Goal: Book appointment/travel/reservation

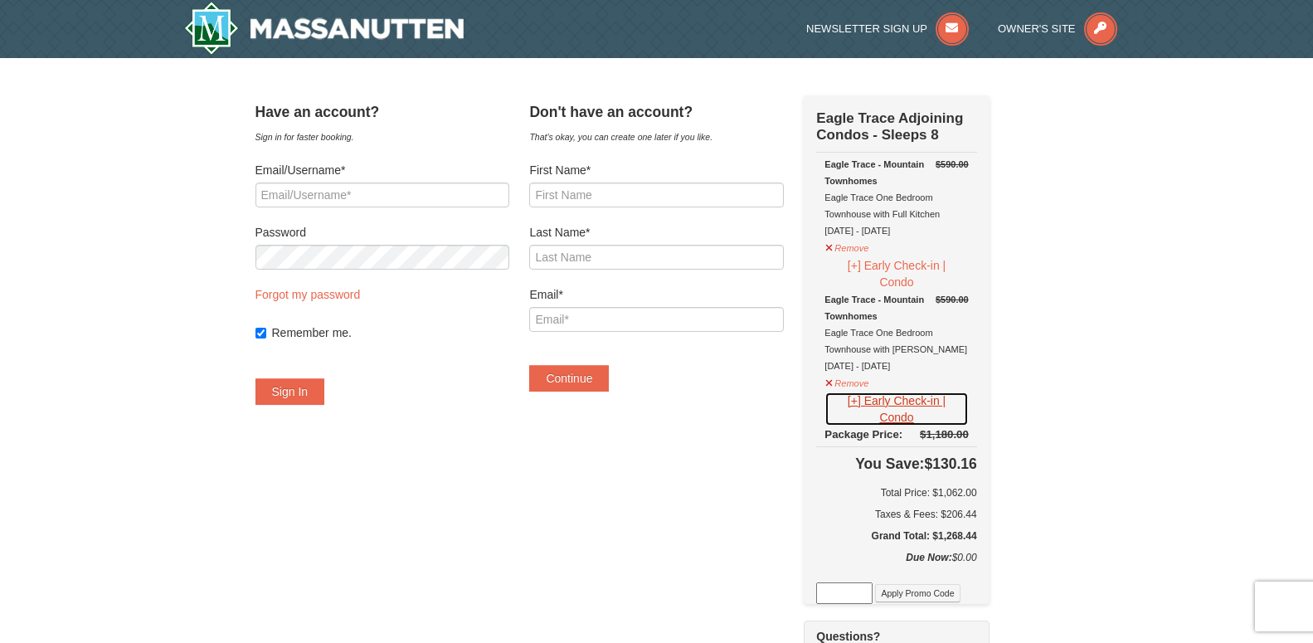
click at [871, 409] on button "[+] Early Check-in | Condo" at bounding box center [897, 409] width 144 height 35
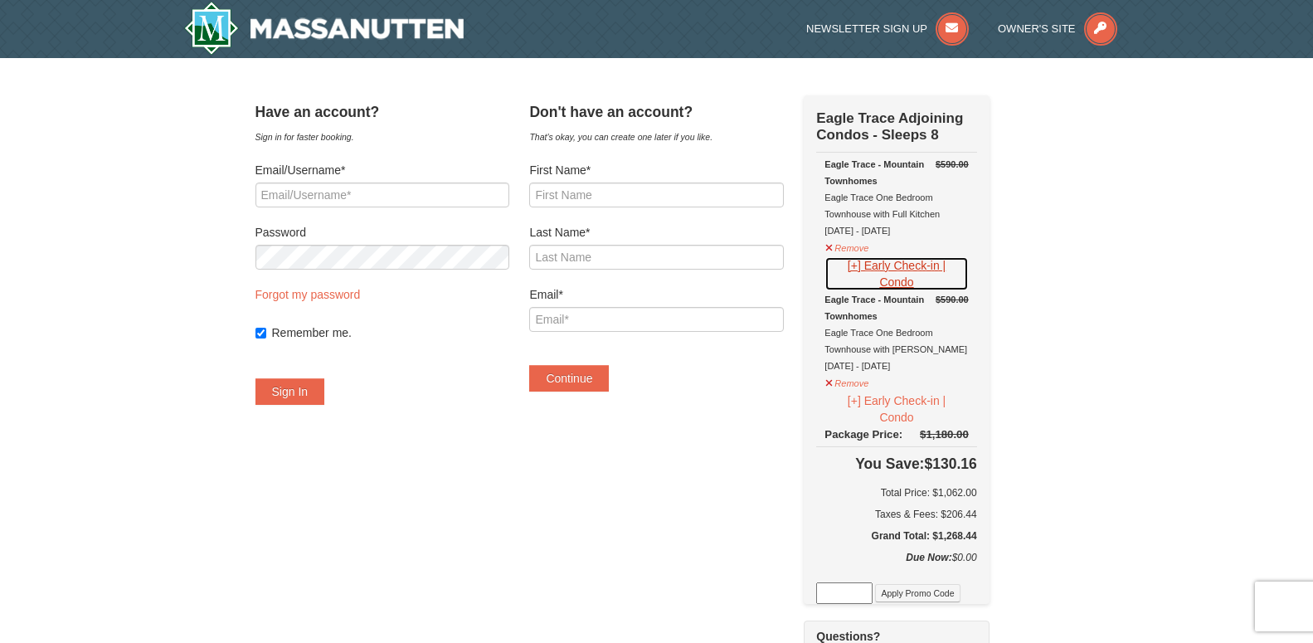
click at [876, 270] on button "[+] Early Check-in | Condo" at bounding box center [897, 273] width 144 height 35
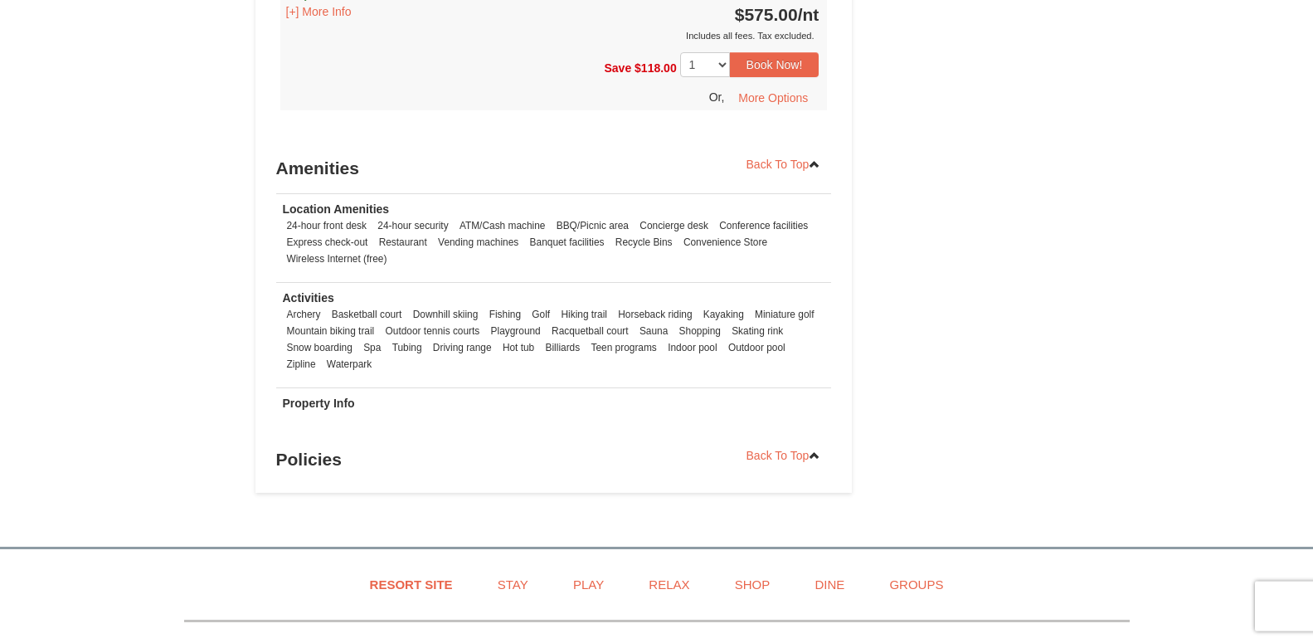
scroll to position [1946, 0]
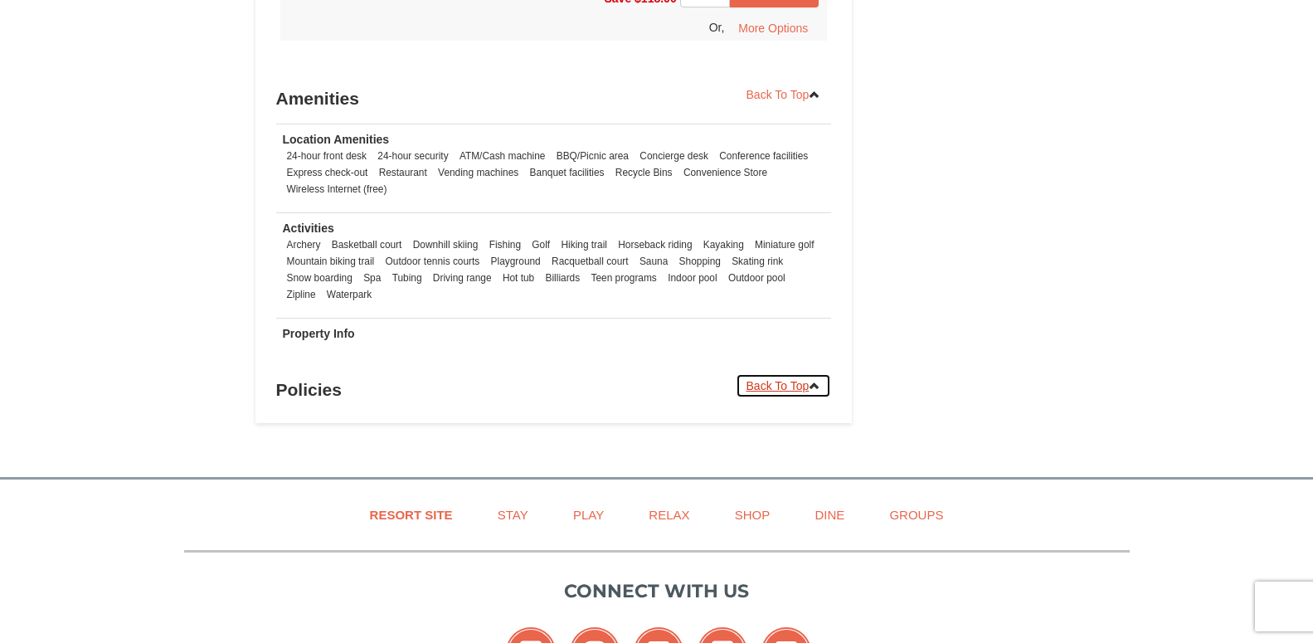
click at [813, 380] on icon at bounding box center [815, 386] width 12 height 12
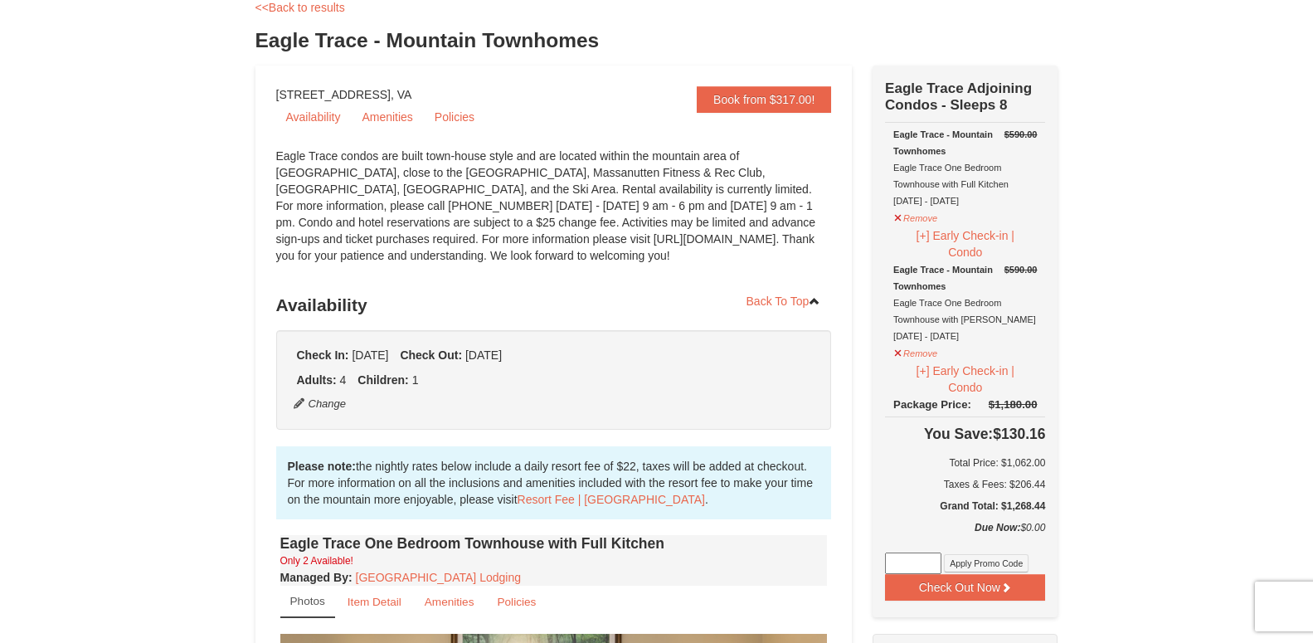
scroll to position [95, 0]
click at [456, 117] on link "Policies" at bounding box center [455, 117] width 60 height 25
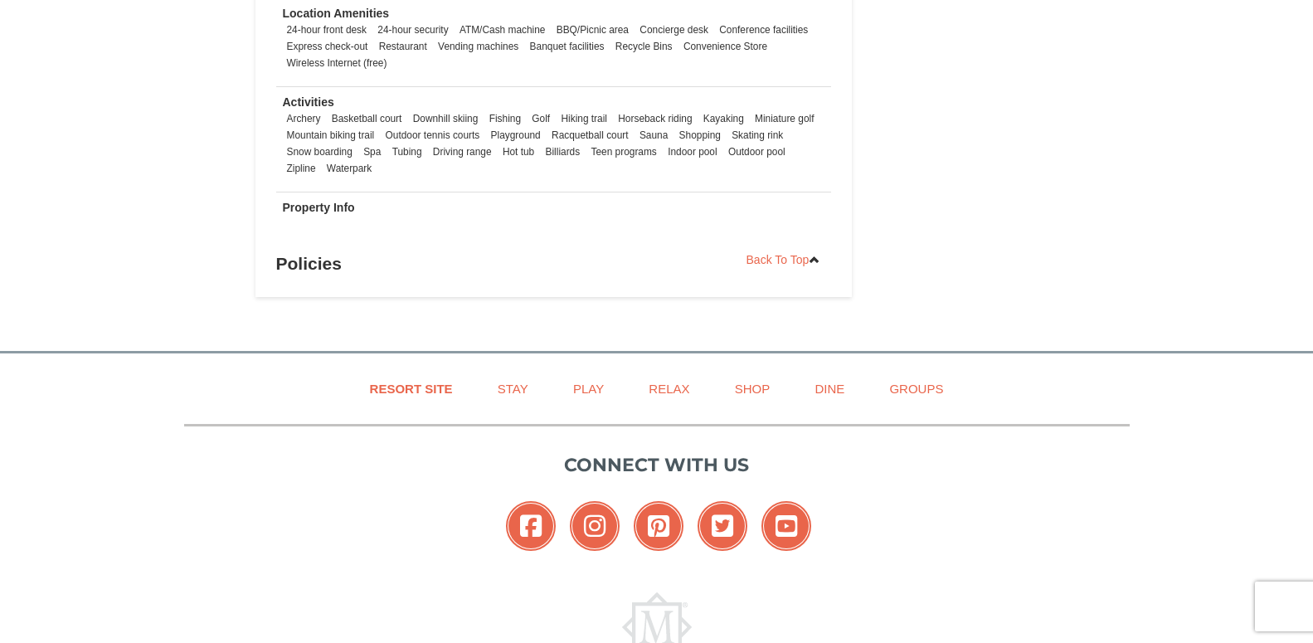
scroll to position [2162, 0]
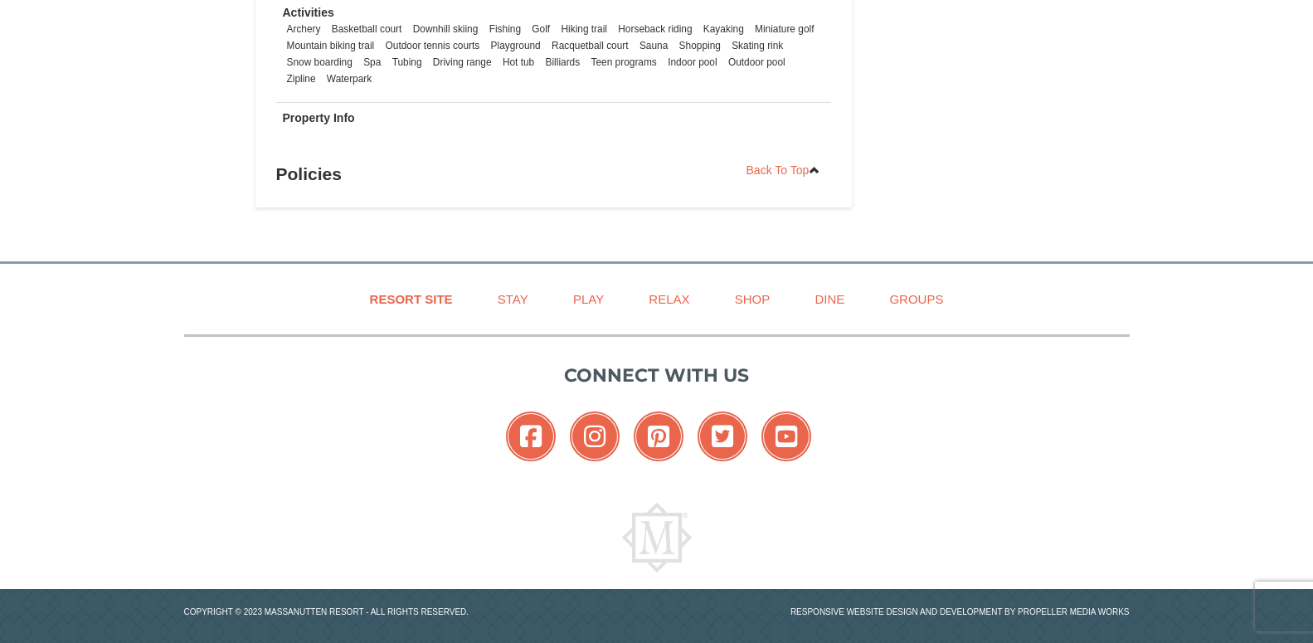
click at [296, 164] on h3 "Policies" at bounding box center [554, 174] width 556 height 33
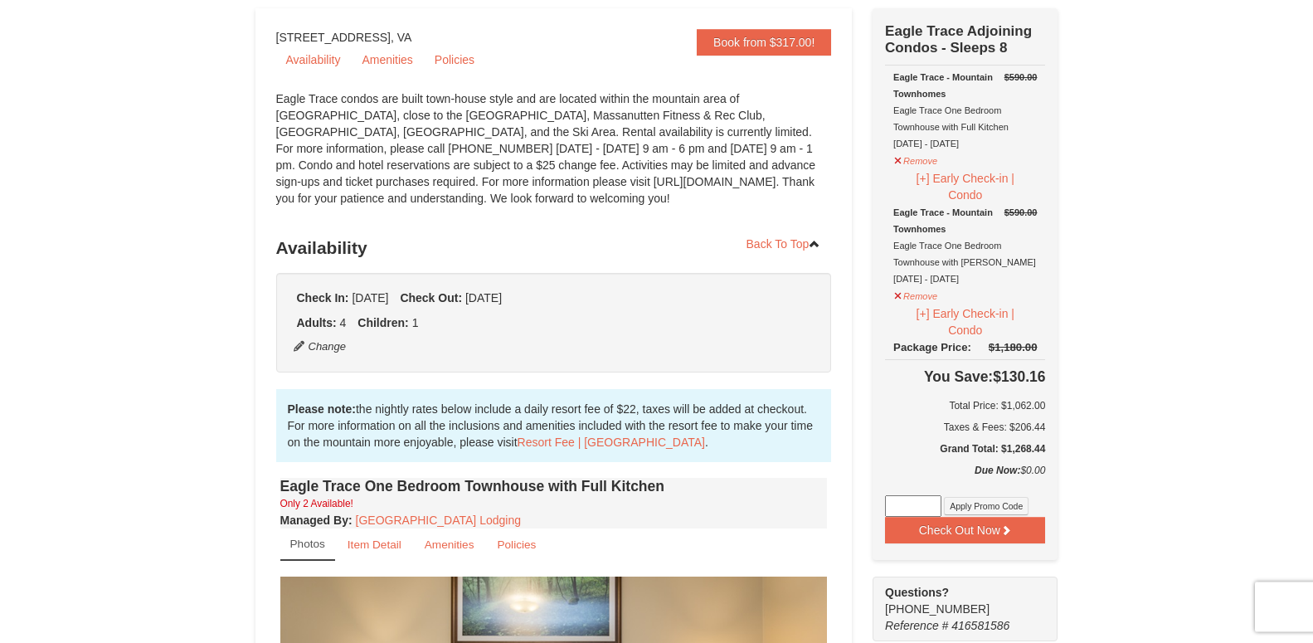
scroll to position [46, 0]
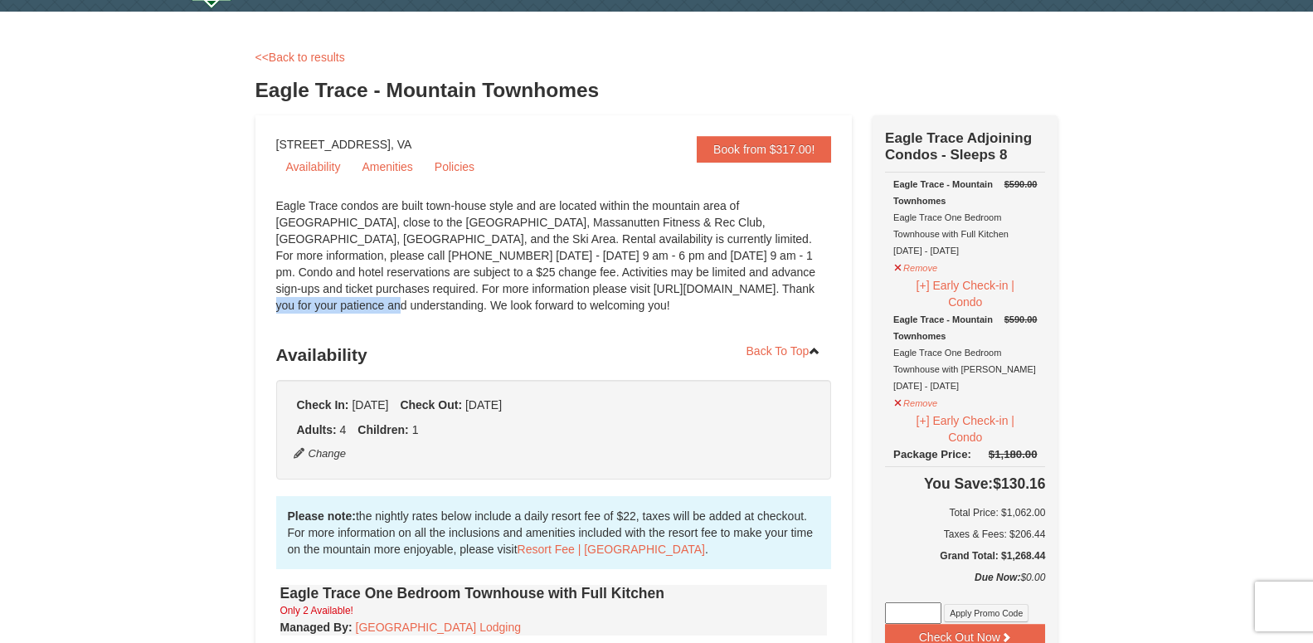
drag, startPoint x: 451, startPoint y: 290, endPoint x: 583, endPoint y: 290, distance: 131.9
click at [583, 290] on div "Eagle Trace condos are built town-house style and are located within the mounta…" at bounding box center [554, 263] width 556 height 133
click at [466, 285] on div "Eagle Trace condos are built town-house style and are located within the mounta…" at bounding box center [554, 263] width 556 height 133
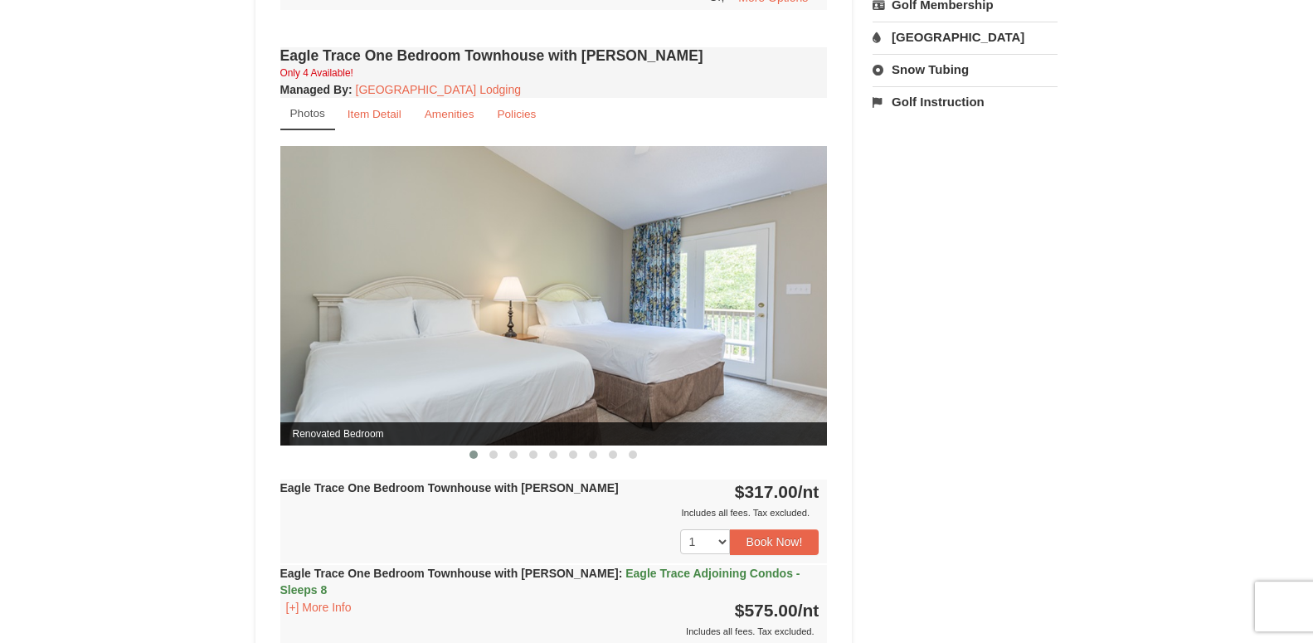
scroll to position [1316, 0]
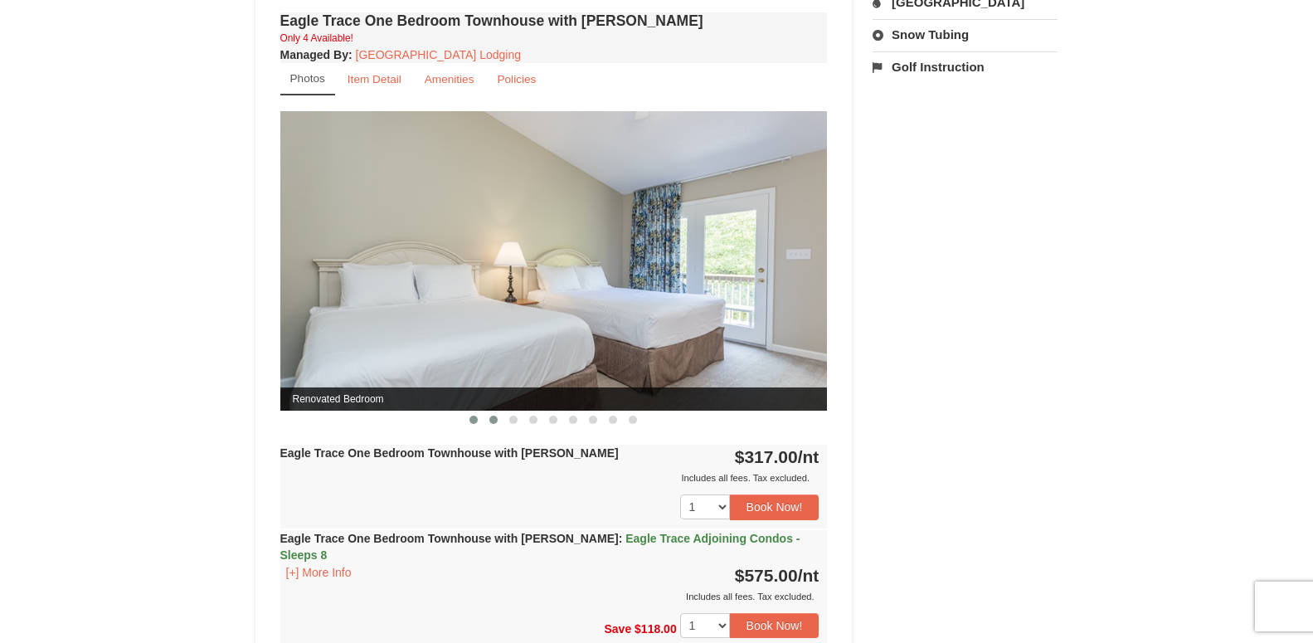
click at [490, 426] on button at bounding box center [494, 420] width 20 height 17
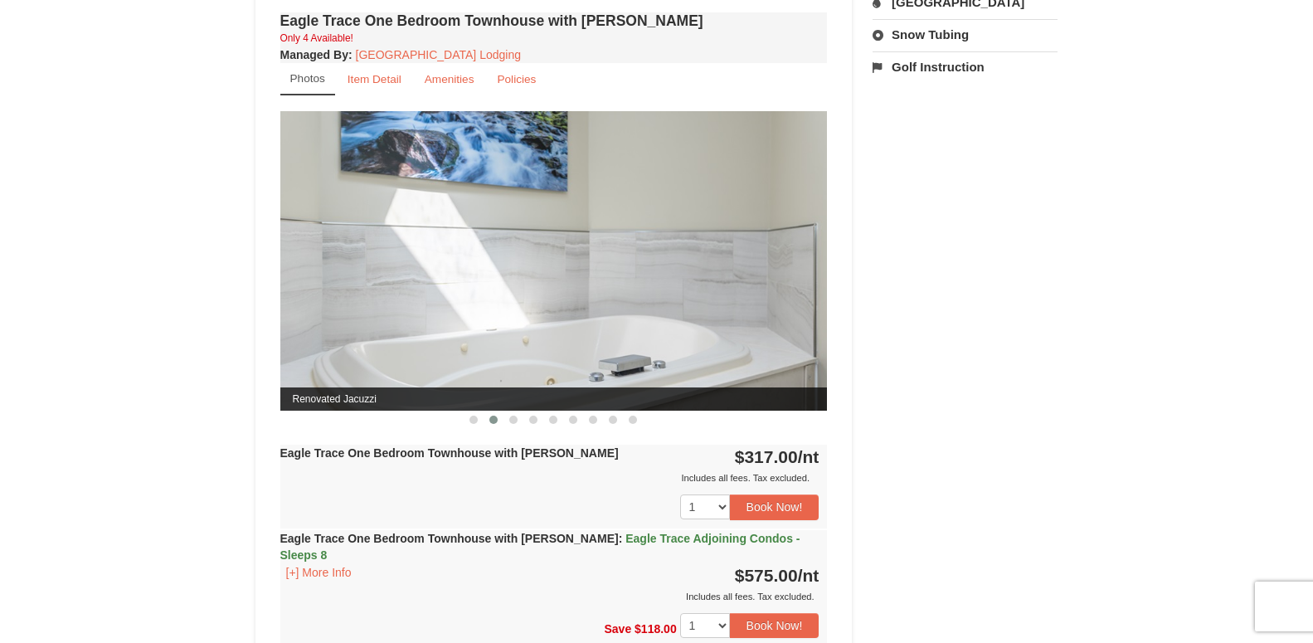
click at [490, 426] on button at bounding box center [494, 420] width 20 height 17
click at [513, 426] on button at bounding box center [514, 420] width 20 height 17
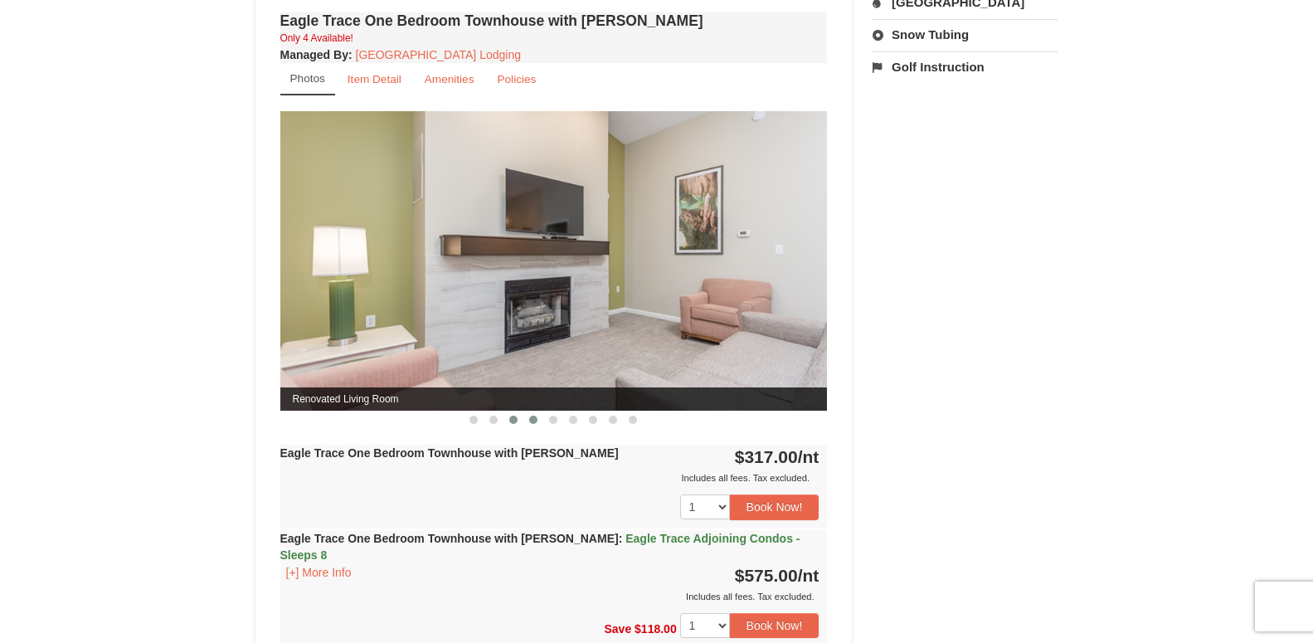
click at [533, 425] on button at bounding box center [534, 420] width 20 height 17
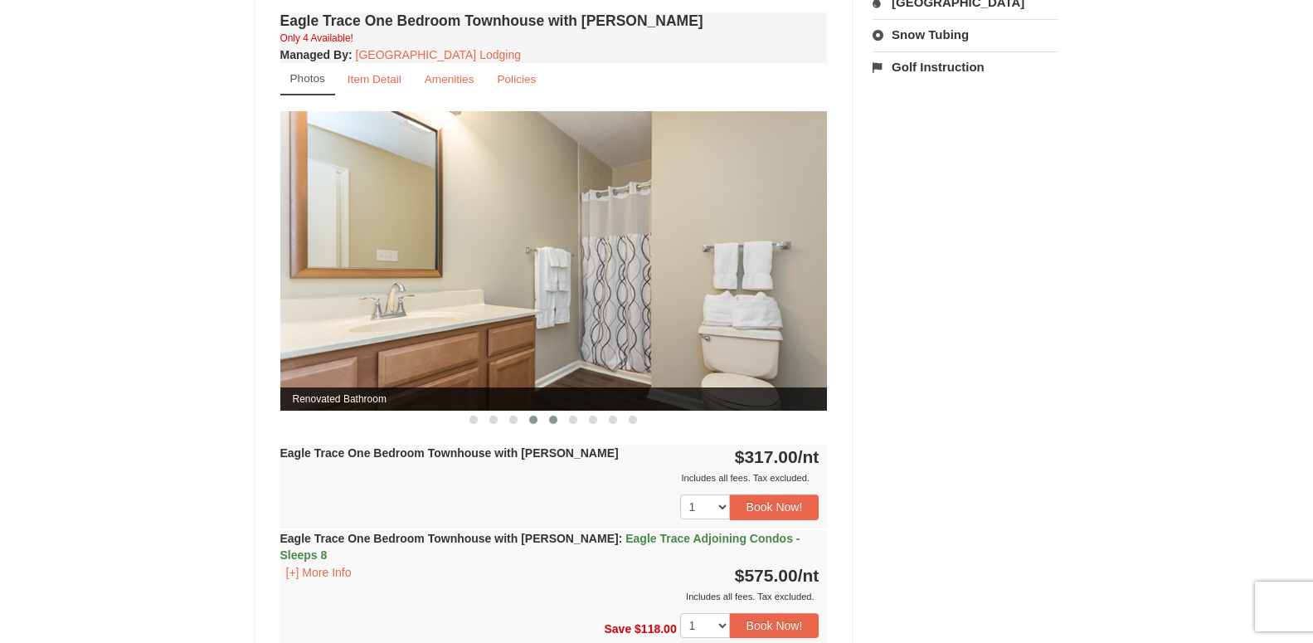
click at [556, 421] on span at bounding box center [553, 420] width 8 height 8
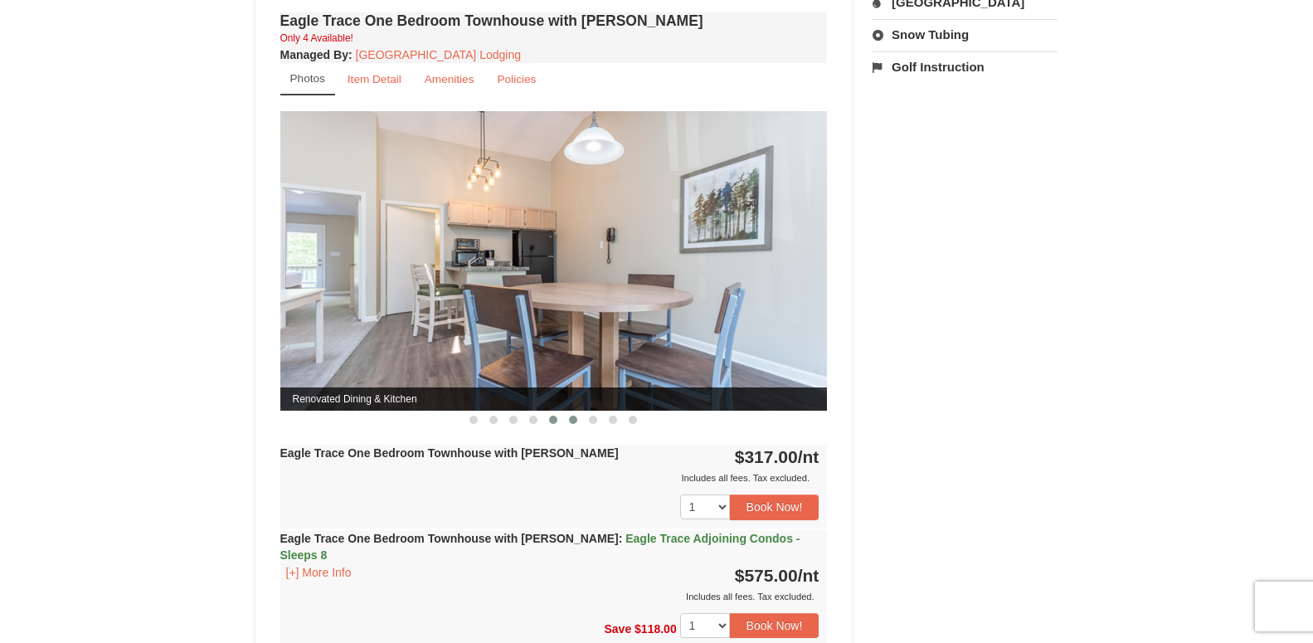
click at [575, 421] on span at bounding box center [573, 420] width 8 height 8
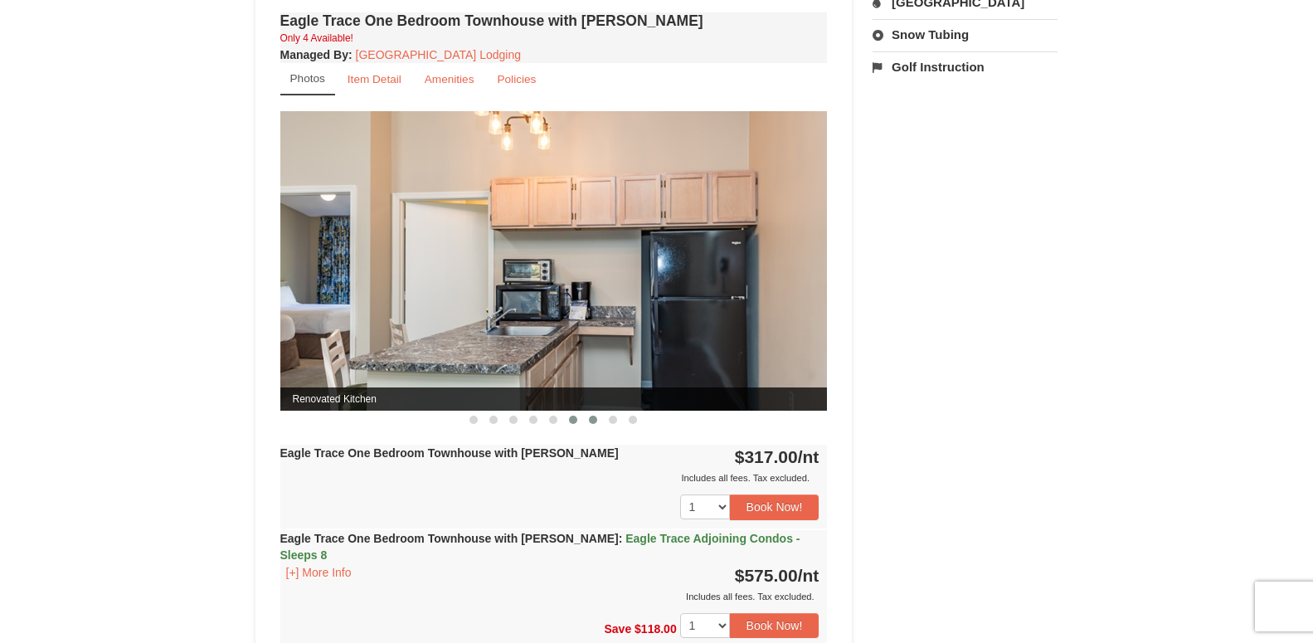
click at [590, 422] on span at bounding box center [593, 420] width 8 height 8
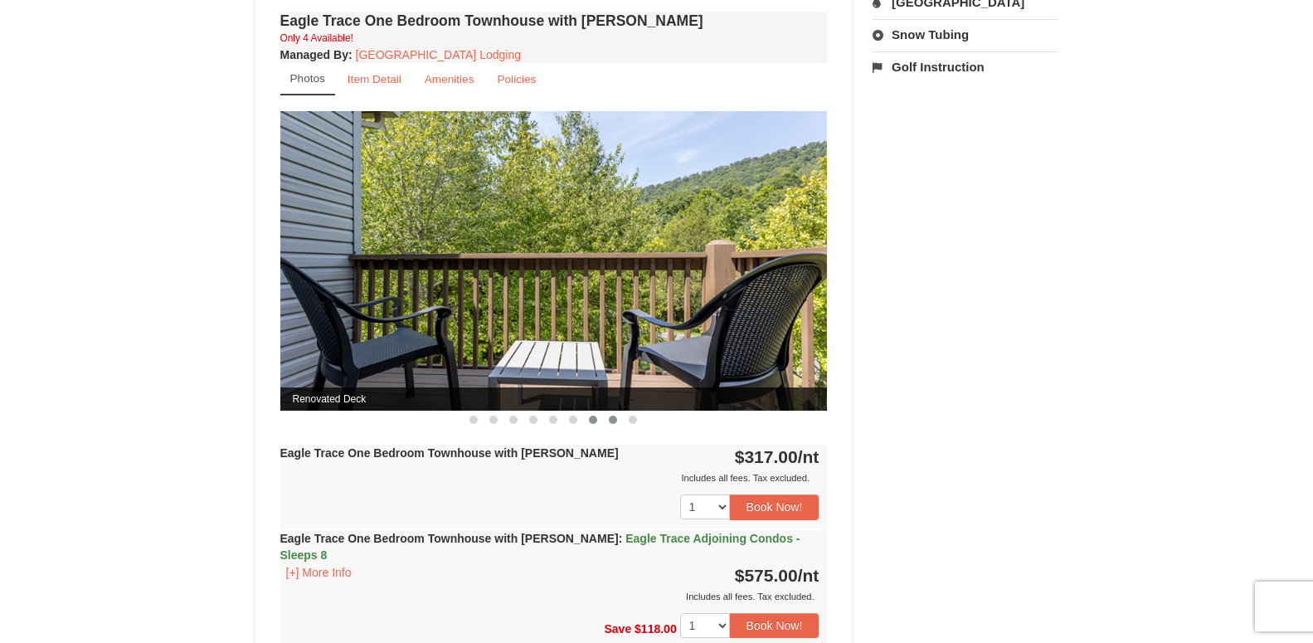
click at [611, 422] on span at bounding box center [613, 420] width 8 height 8
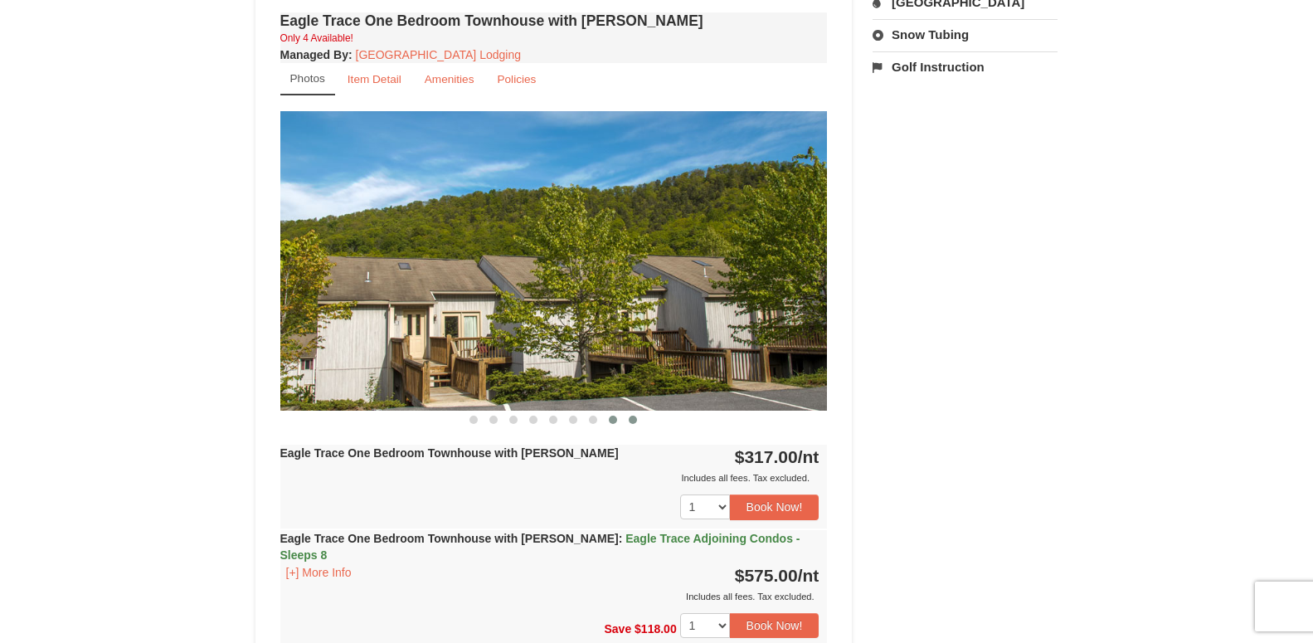
click at [638, 424] on button at bounding box center [633, 420] width 20 height 17
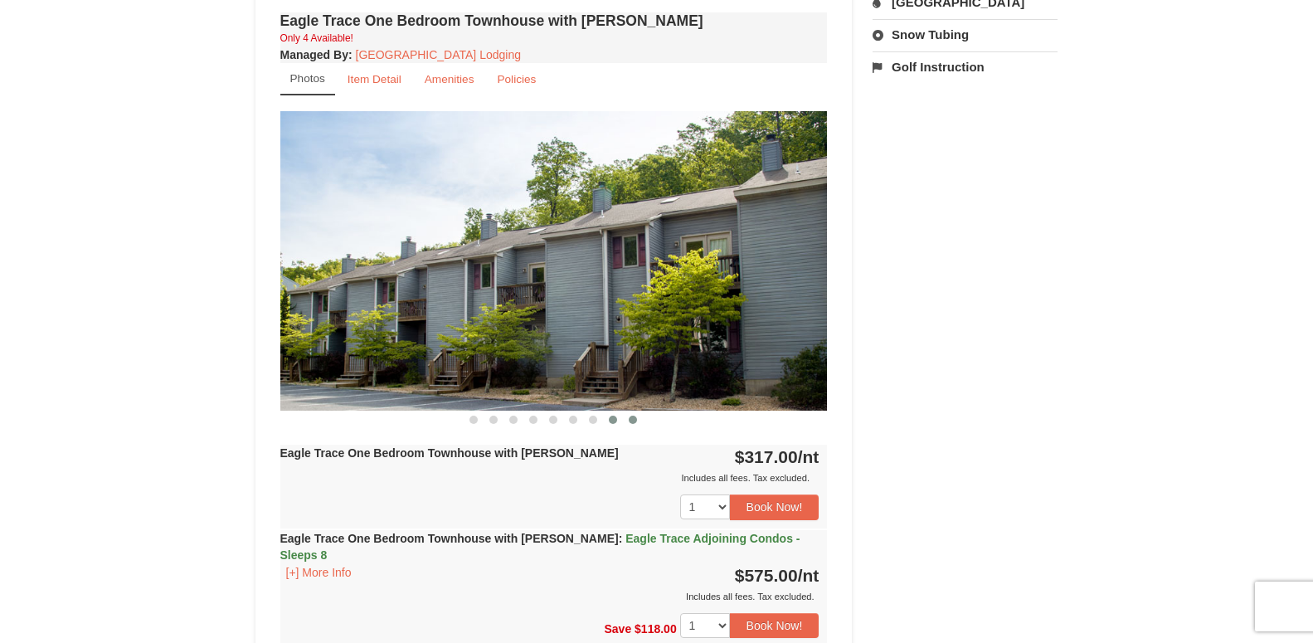
scroll to position [1654, 0]
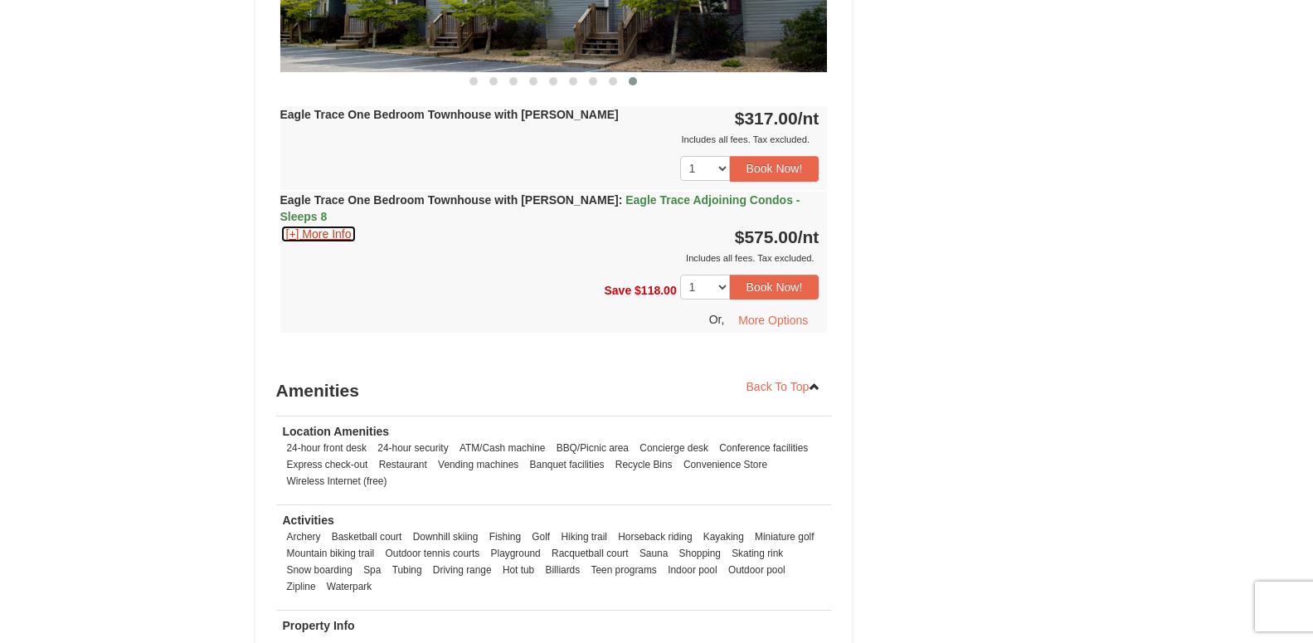
click at [342, 225] on button "[+] More Info" at bounding box center [318, 234] width 77 height 18
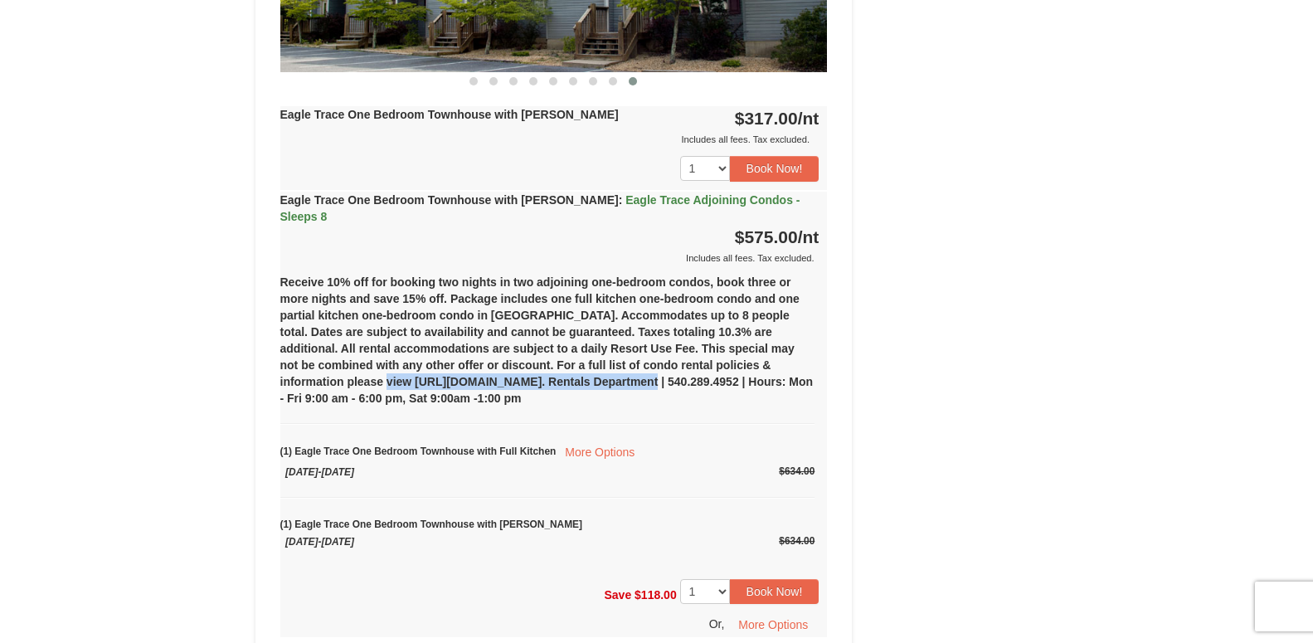
drag, startPoint x: 276, startPoint y: 365, endPoint x: 528, endPoint y: 366, distance: 251.4
click at [528, 366] on div "Eagle Trace One Bedroom Townhouse with Jacuzzi Only 4 Available! Managed By : M…" at bounding box center [554, 170] width 556 height 1001
copy div "https://www.massresort.com/stay/rental-info/"
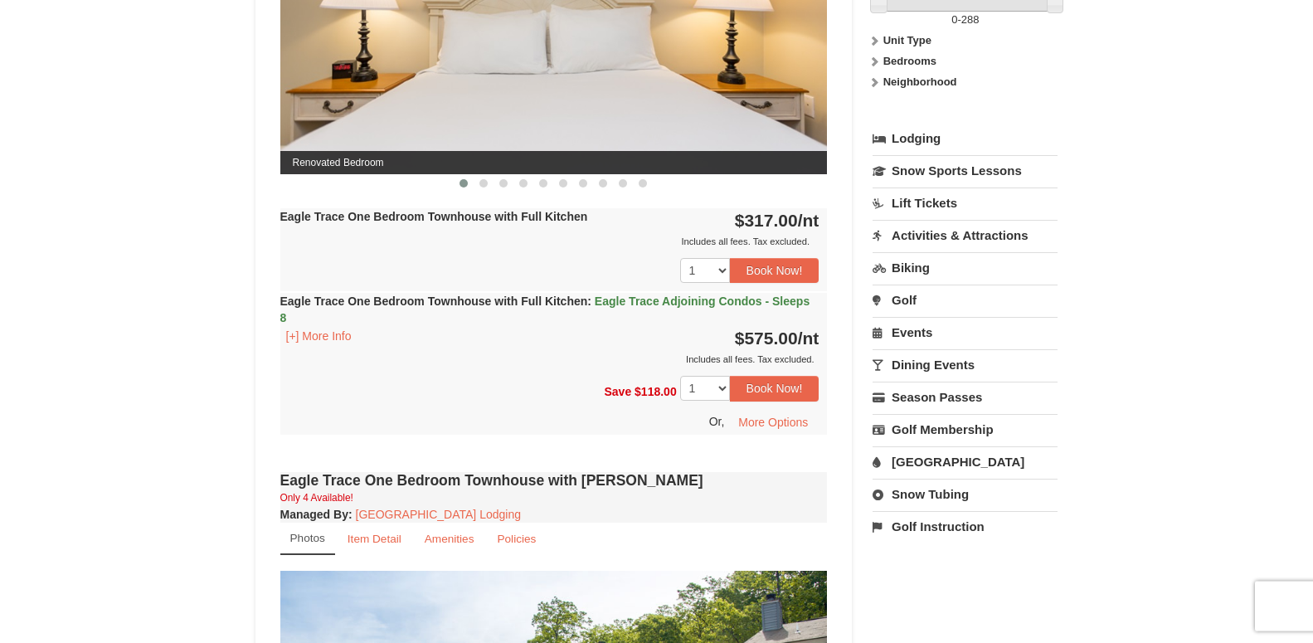
scroll to position [893, 0]
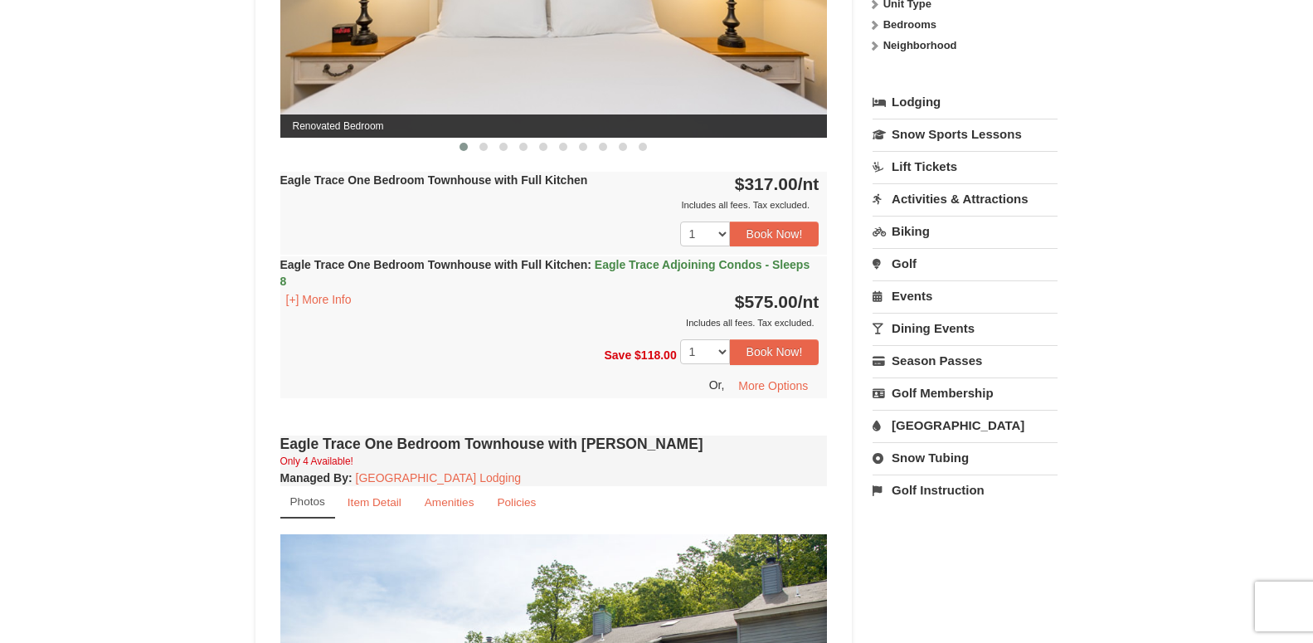
click at [943, 334] on link "Dining Events" at bounding box center [965, 328] width 185 height 31
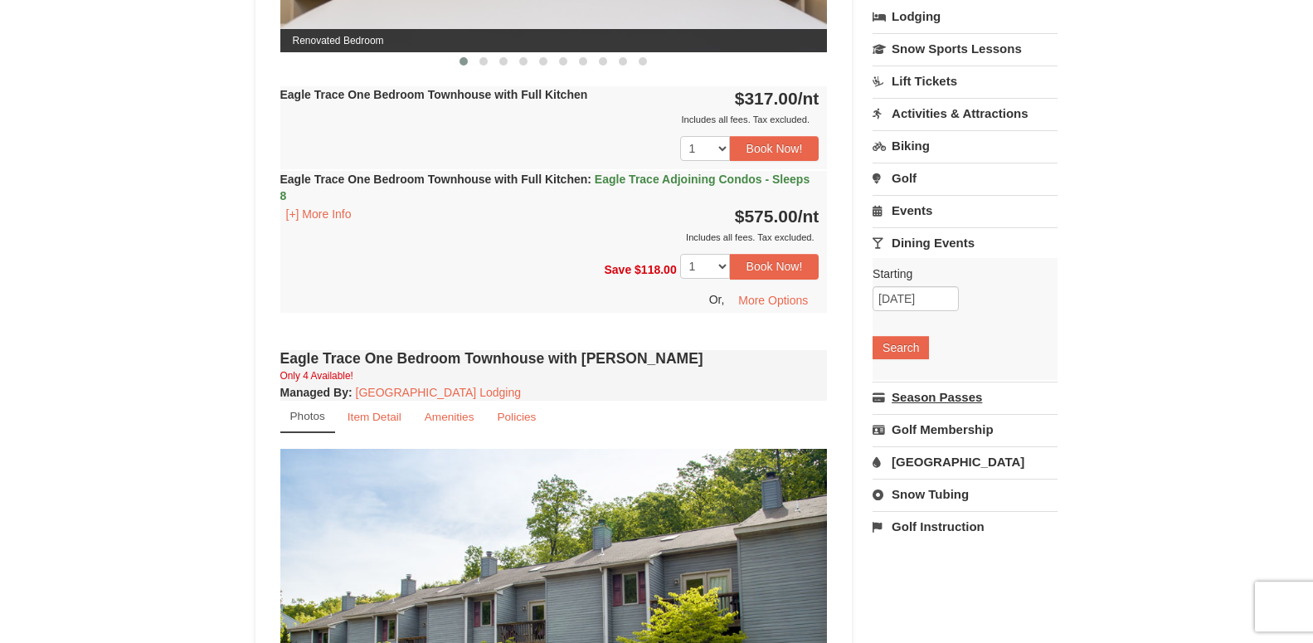
scroll to position [977, 0]
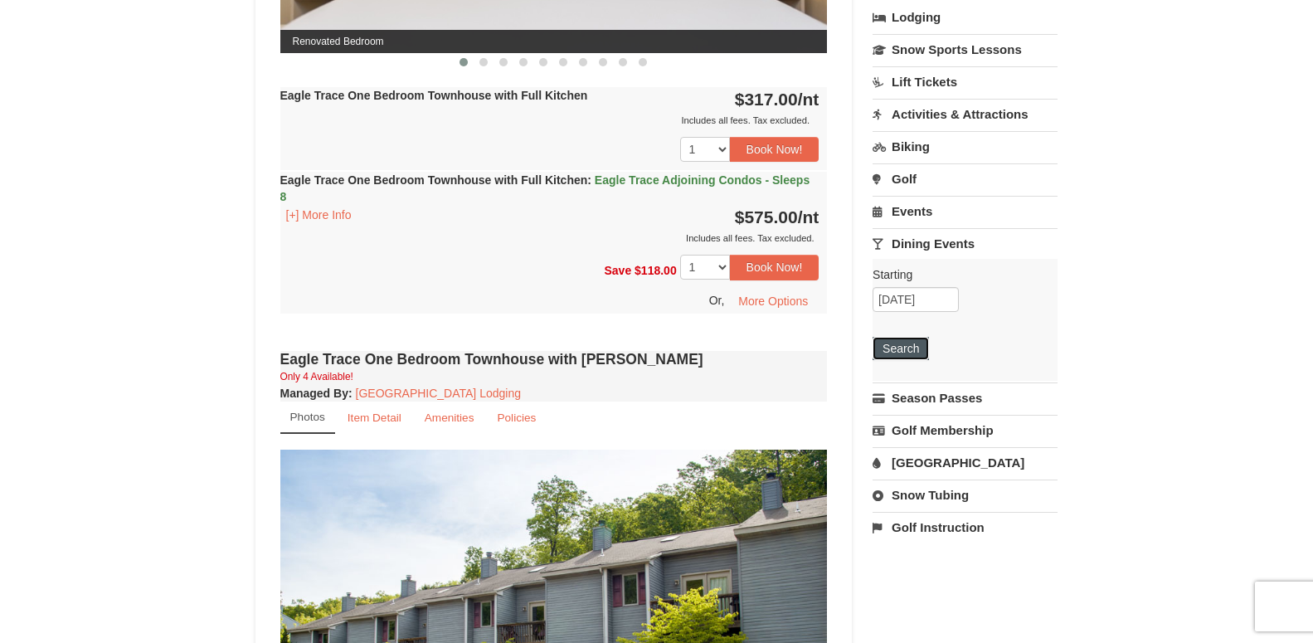
click at [885, 353] on button "Search" at bounding box center [901, 348] width 56 height 23
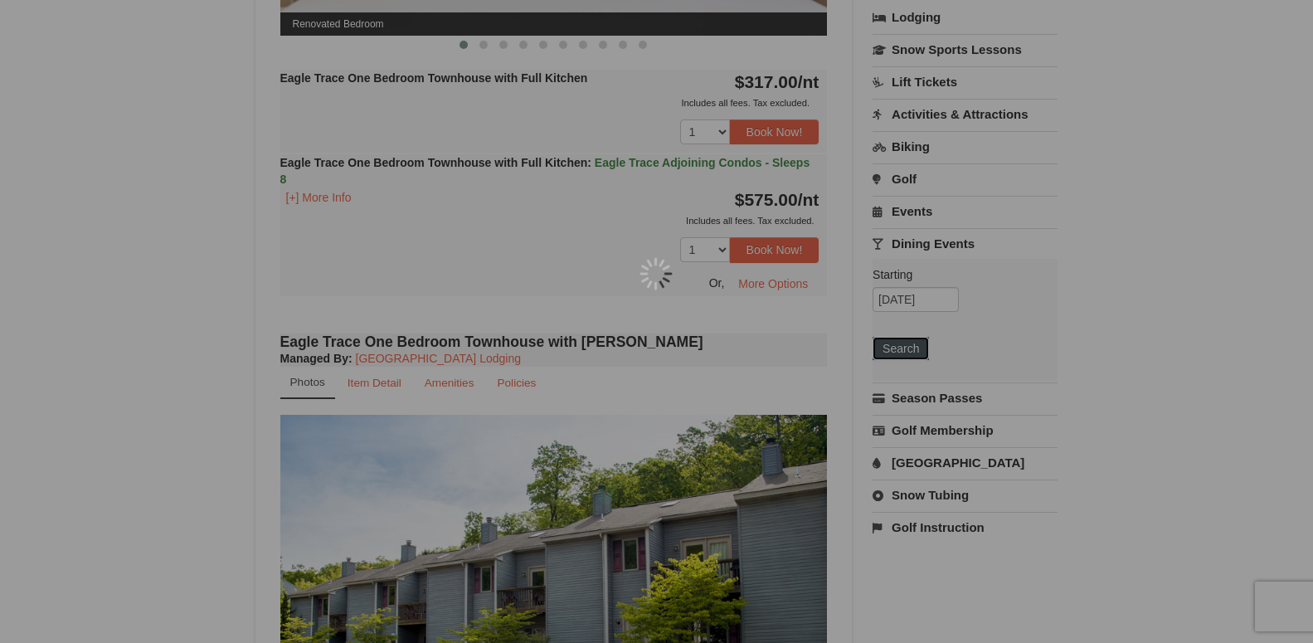
scroll to position [960, 0]
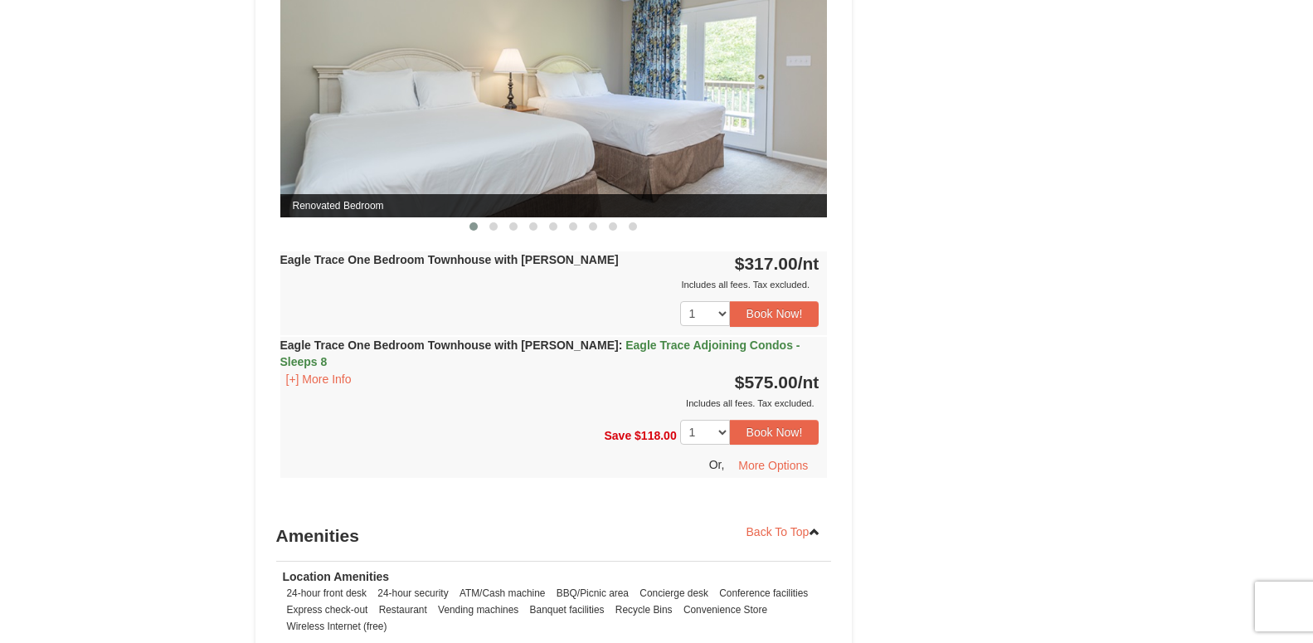
scroll to position [1523, 0]
